Goal: Navigation & Orientation: Find specific page/section

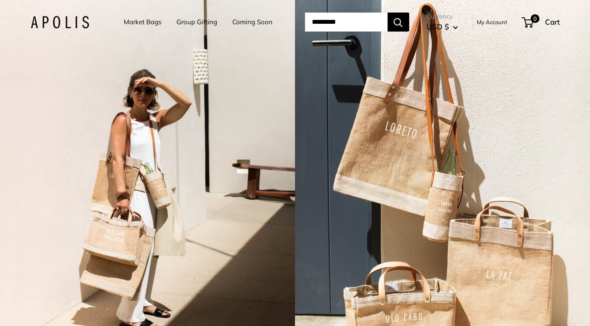
click at [144, 23] on link "Market Bags" at bounding box center [143, 22] width 38 height 12
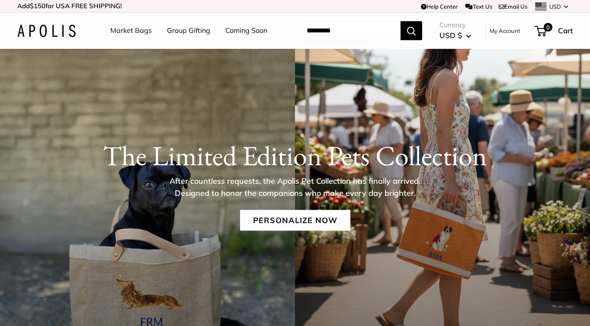
click at [130, 29] on link "Market Bags" at bounding box center [130, 30] width 41 height 13
click at [66, 37] on img at bounding box center [46, 31] width 58 height 13
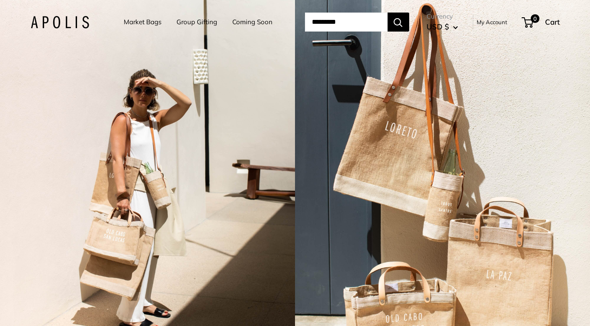
click at [240, 25] on link "Coming Soon" at bounding box center [252, 22] width 40 height 12
